Goal: Find specific page/section: Find specific page/section

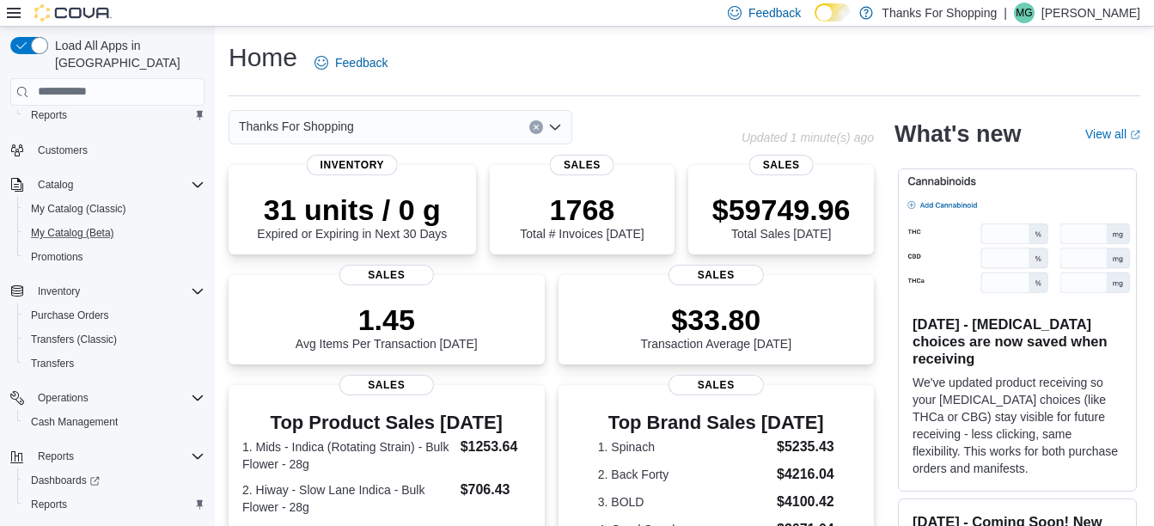
scroll to position [58, 0]
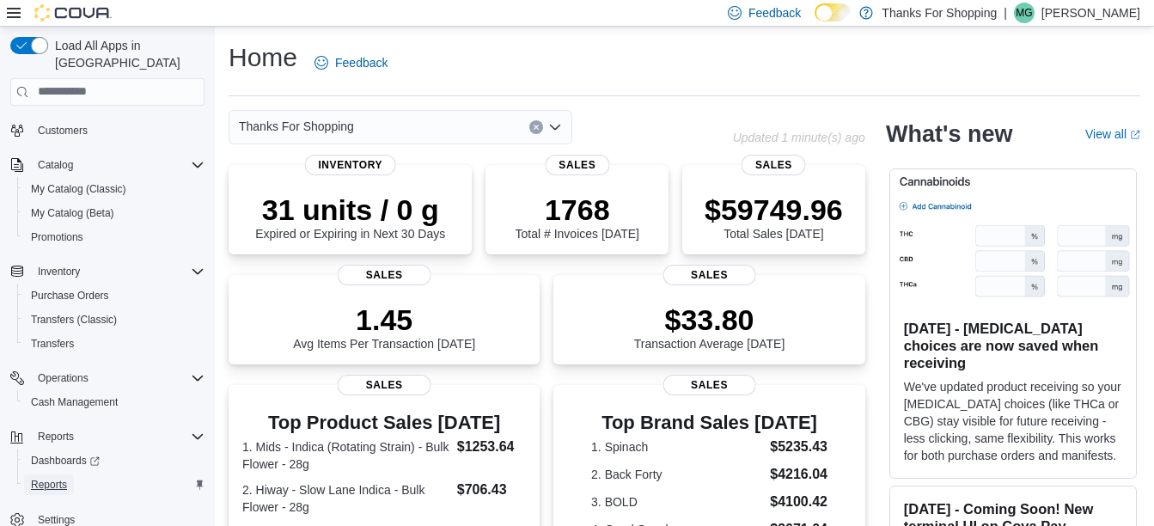
click at [37, 478] on span "Reports" at bounding box center [49, 485] width 36 height 14
